Goal: Information Seeking & Learning: Learn about a topic

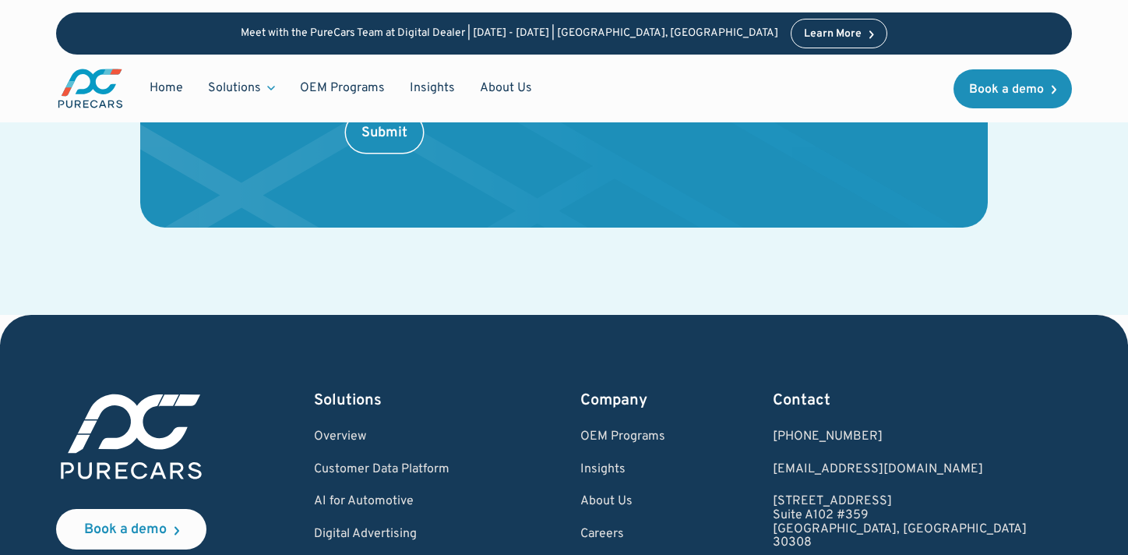
scroll to position [3038, 0]
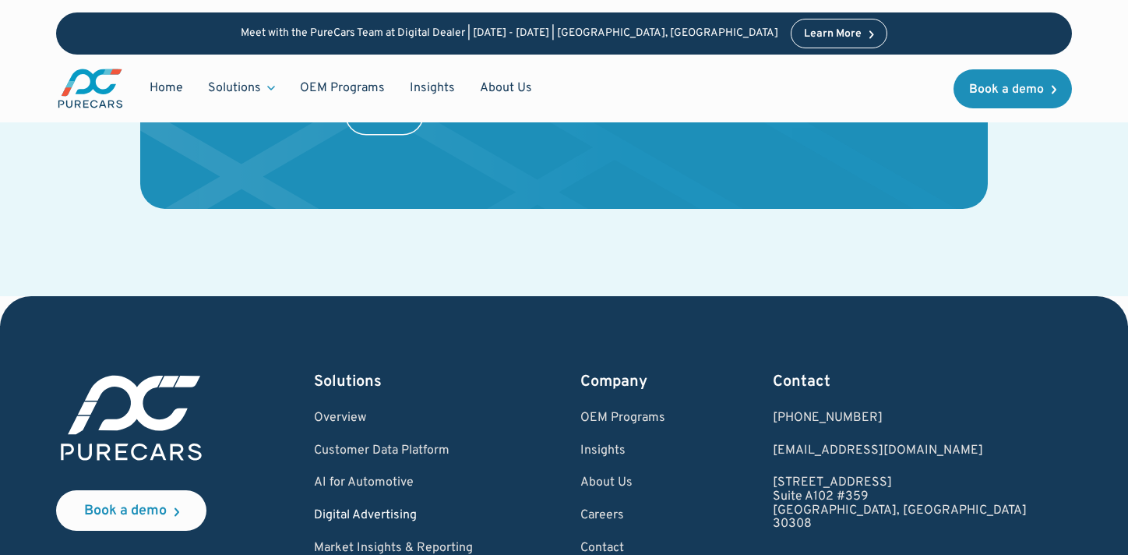
click at [417, 509] on link "Digital Advertising" at bounding box center [393, 516] width 159 height 14
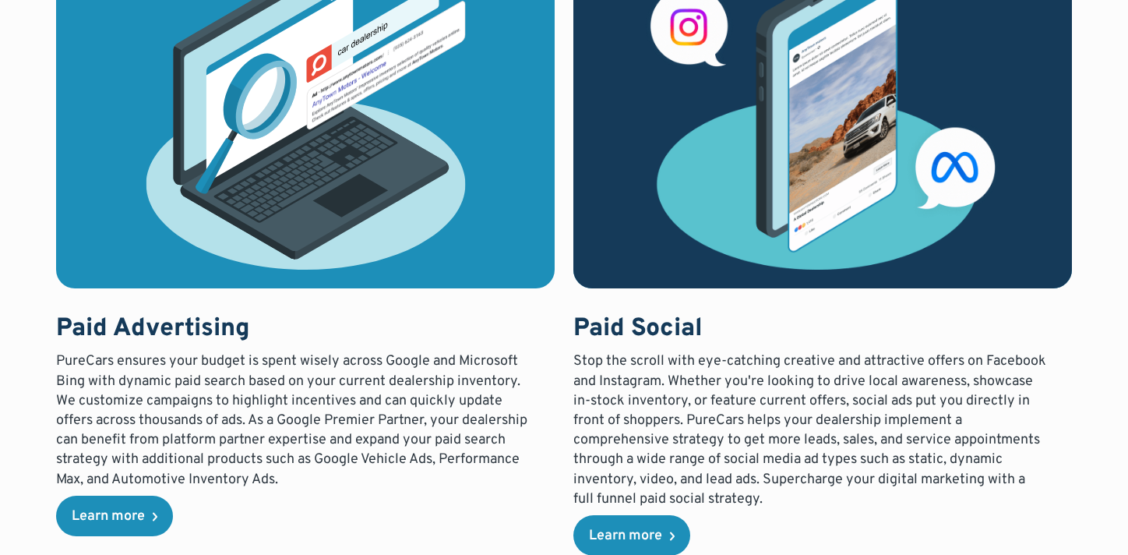
scroll to position [1283, 0]
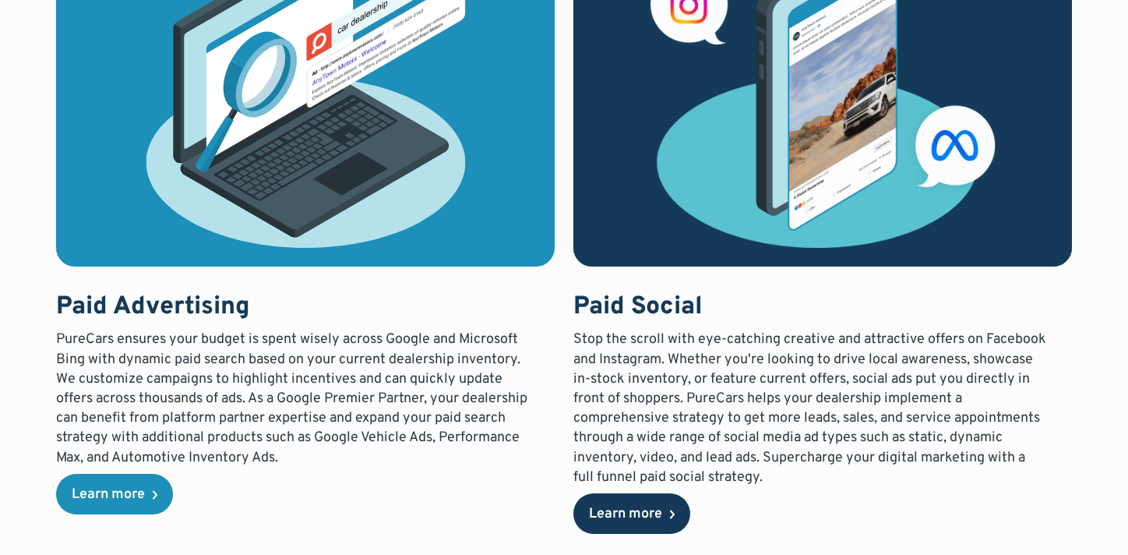
click at [602, 499] on link "Learn more" at bounding box center [631, 513] width 117 height 40
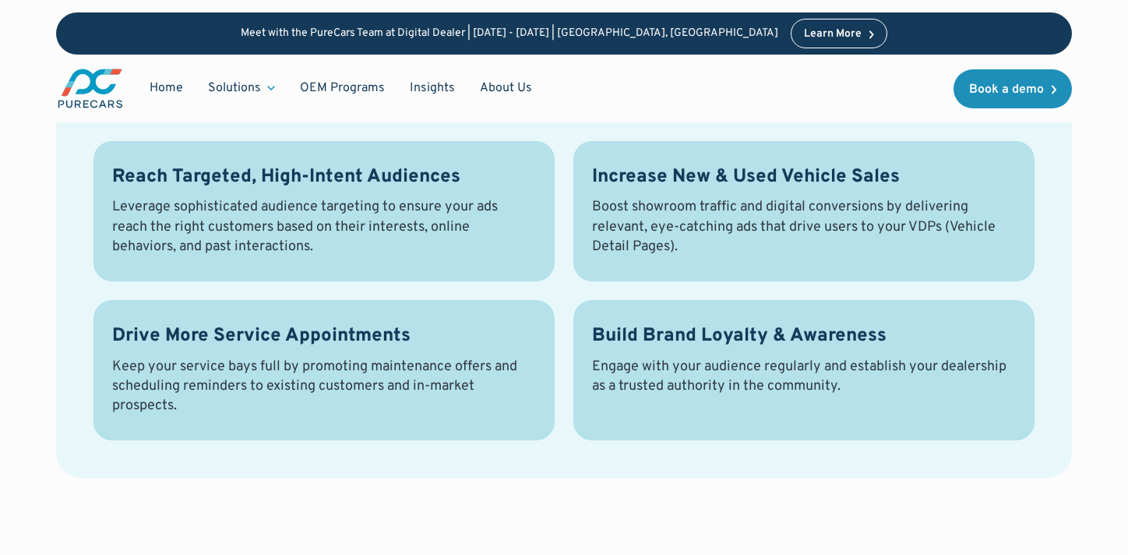
scroll to position [2154, 0]
